Goal: Task Accomplishment & Management: Use online tool/utility

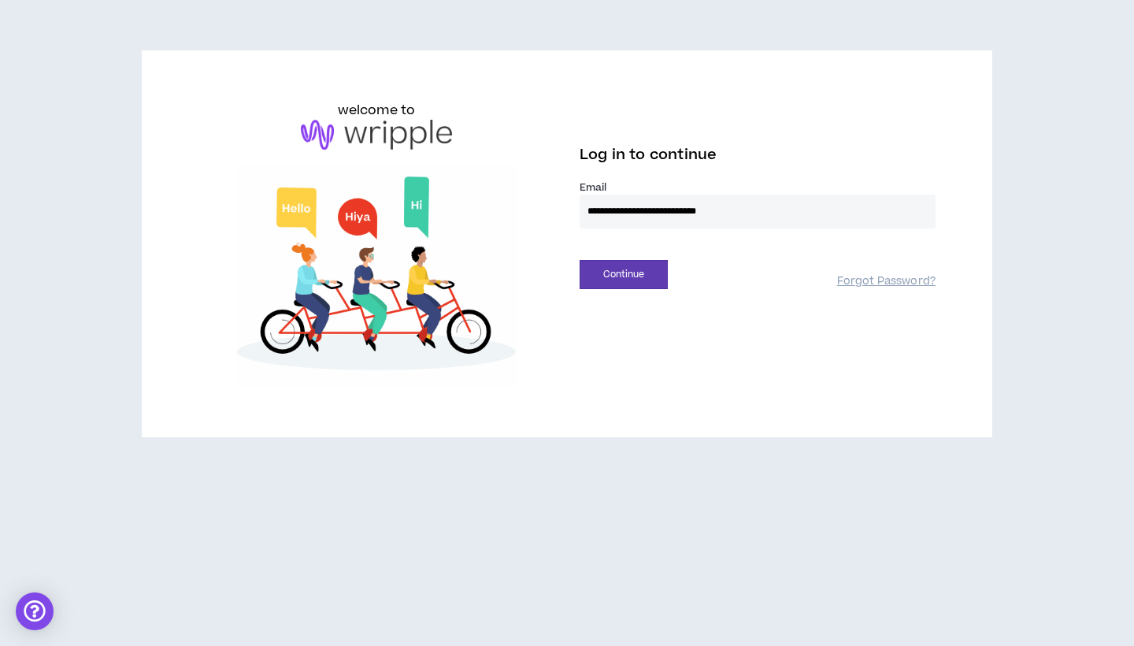
type input "**********"
click at [623, 274] on button "Continue" at bounding box center [623, 274] width 88 height 29
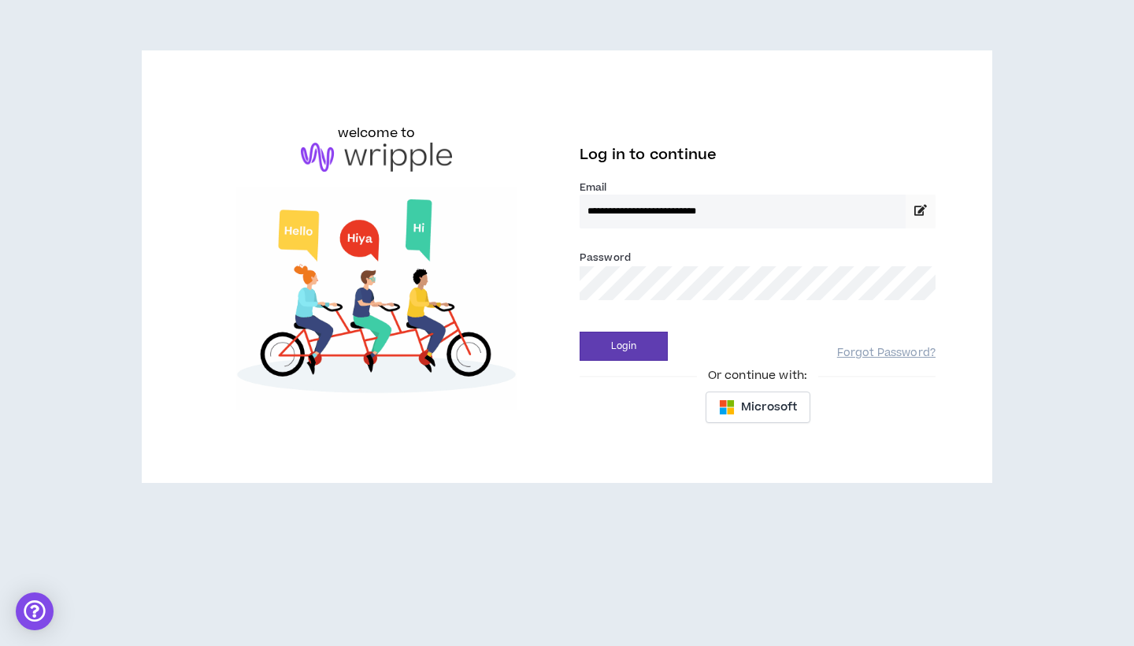
click at [623, 346] on button "Login" at bounding box center [623, 345] width 88 height 29
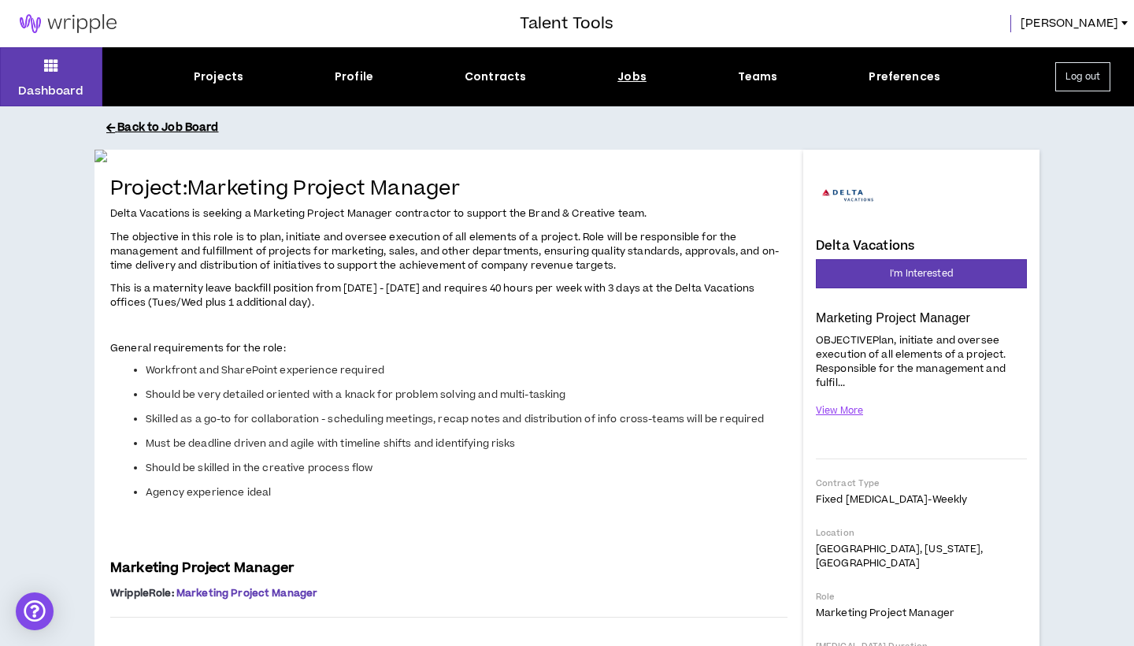
click at [154, 128] on button "Back to Job Board" at bounding box center [578, 128] width 945 height 28
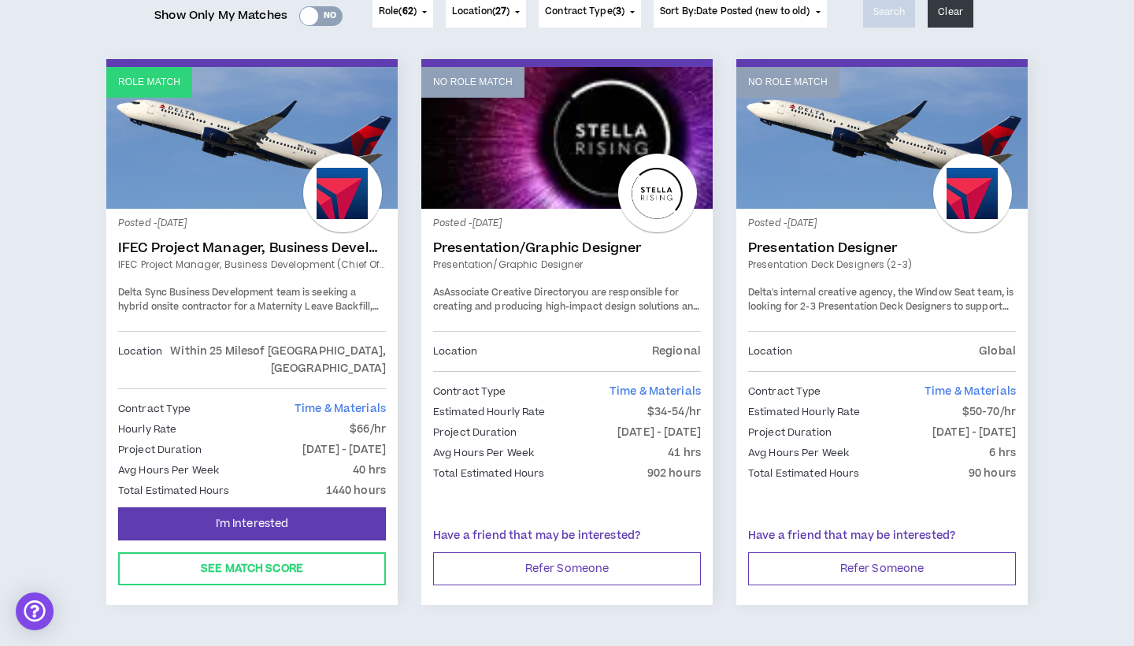
scroll to position [227, 0]
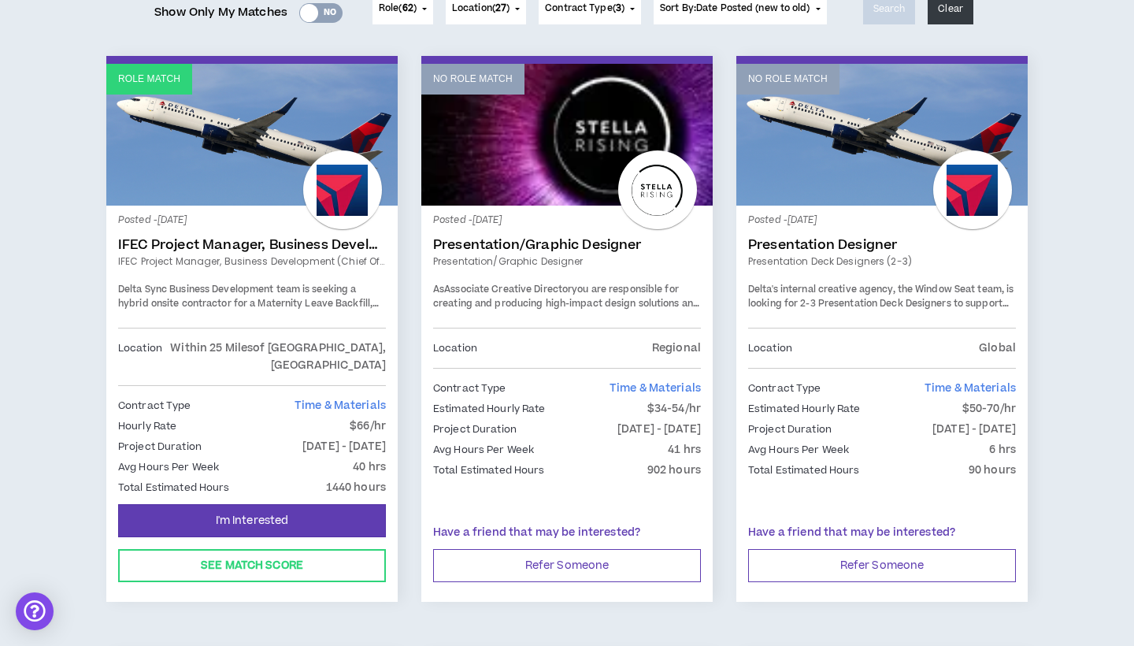
click at [253, 242] on link "IFEC Project Manager, Business Development (Chief of Staff)" at bounding box center [252, 245] width 268 height 16
